Goal: Information Seeking & Learning: Learn about a topic

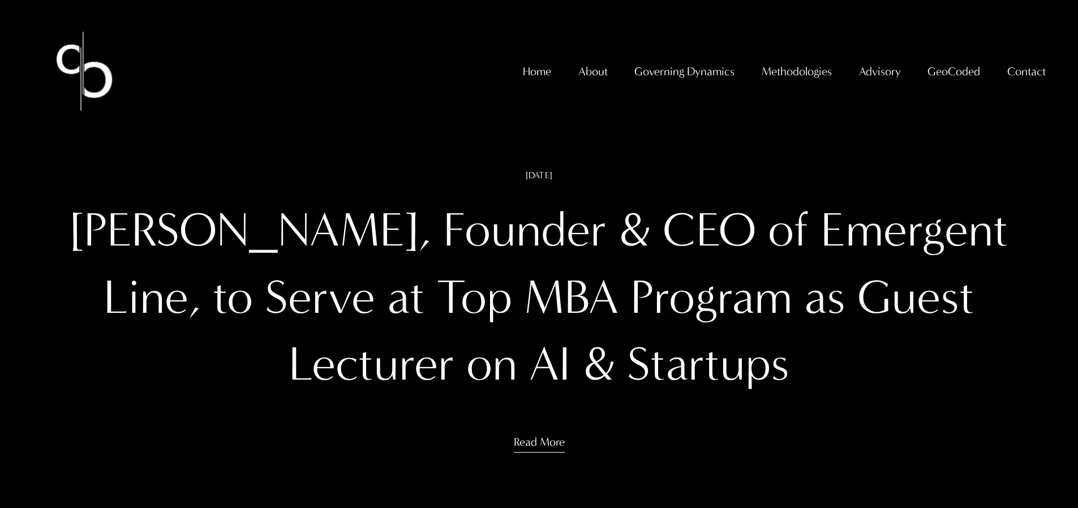
scroll to position [13, 0]
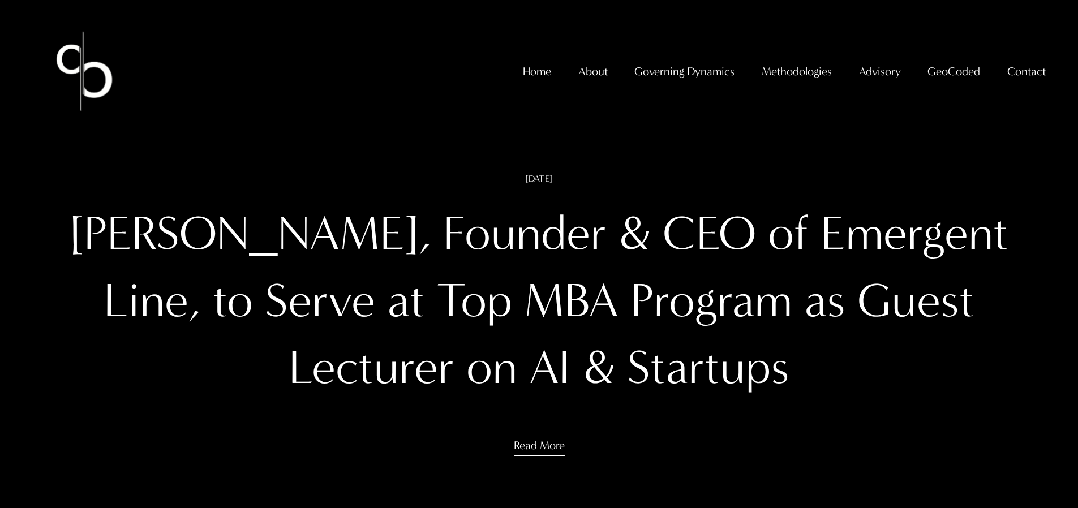
click at [522, 446] on link "Read More" at bounding box center [539, 437] width 51 height 38
